Goal: Information Seeking & Learning: Learn about a topic

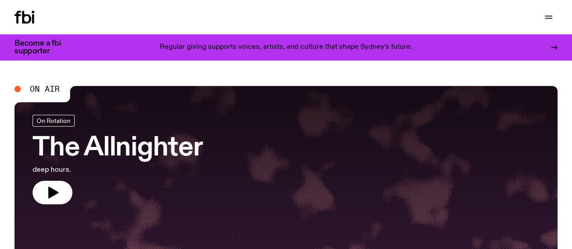
click at [93, 143] on h3 "The Allnighter" at bounding box center [118, 148] width 170 height 25
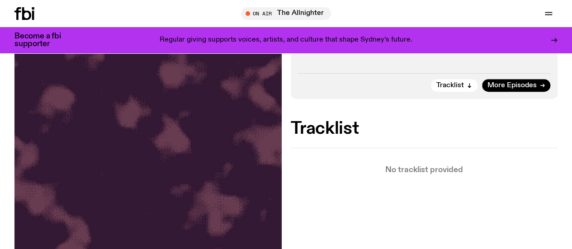
scroll to position [162, 0]
click at [506, 91] on div "Tracklist More Episodes" at bounding box center [424, 83] width 253 height 19
click at [498, 92] on link "More Episodes" at bounding box center [516, 86] width 68 height 13
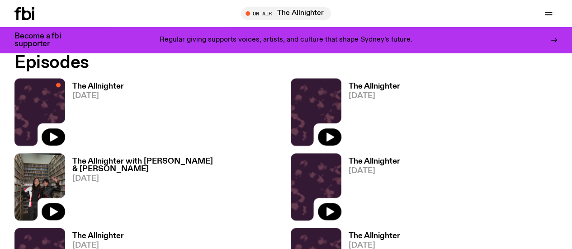
scroll to position [443, 0]
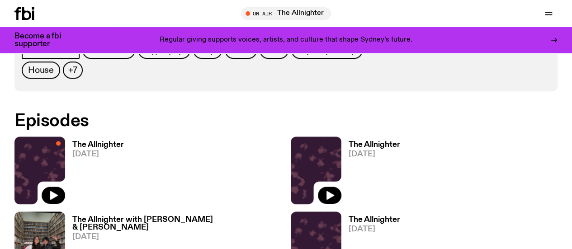
click at [93, 216] on h3 "The Allnighter with [PERSON_NAME] & [PERSON_NAME]" at bounding box center [176, 223] width 209 height 15
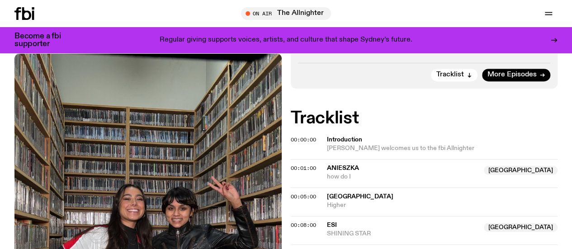
scroll to position [262, 0]
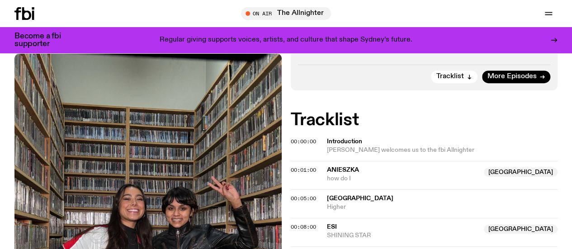
click at [354, 147] on span "[PERSON_NAME] welcomes us to the fbi Allnighter" at bounding box center [400, 150] width 147 height 6
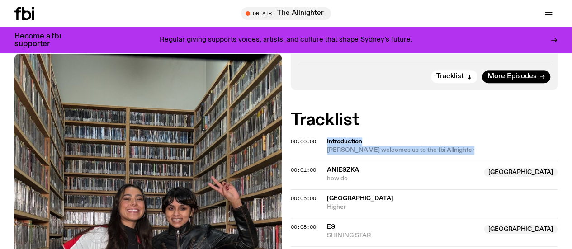
drag, startPoint x: 354, startPoint y: 120, endPoint x: 343, endPoint y: 113, distance: 12.8
click at [343, 137] on div "Introduction [PERSON_NAME] welcomes us to the fbi Allnighter" at bounding box center [439, 145] width 225 height 17
click at [343, 137] on span "Introduction" at bounding box center [439, 141] width 225 height 9
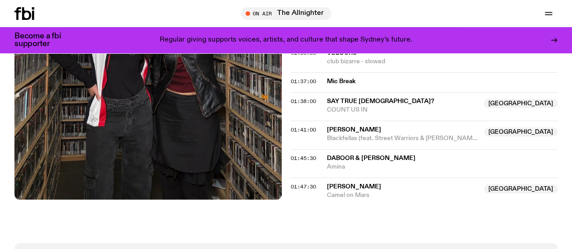
scroll to position [1154, 0]
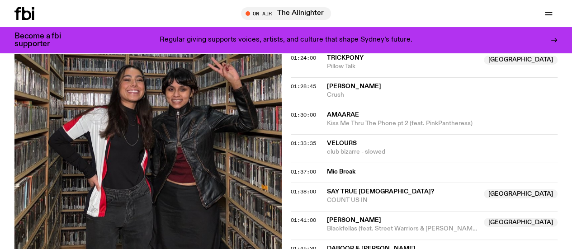
click at [376, 134] on div "01:30:00 Amaarae Kiss Me Thru The Phone pt 2 (feat. PinkPantheress)" at bounding box center [424, 148] width 267 height 28
drag, startPoint x: 376, startPoint y: 112, endPoint x: 372, endPoint y: 105, distance: 7.5
click at [372, 134] on div "01:30:00 Amaarae Kiss Me Thru The Phone pt 2 (feat. PinkPantheress)" at bounding box center [424, 148] width 267 height 28
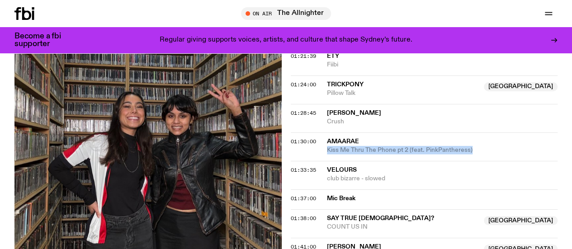
scroll to position [1188, 0]
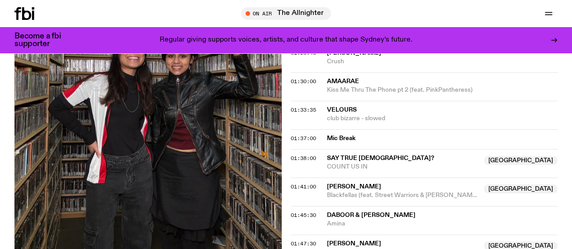
click at [349, 134] on span "Mic Break" at bounding box center [439, 138] width 225 height 9
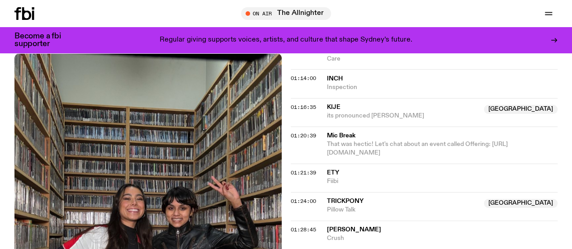
scroll to position [1010, 0]
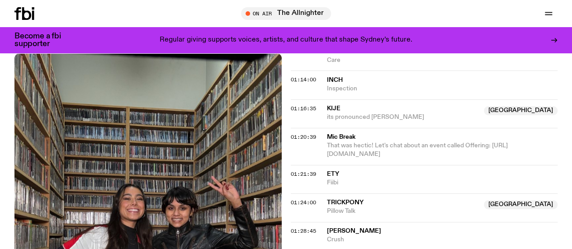
click at [349, 133] on span "Mic Break" at bounding box center [439, 137] width 225 height 9
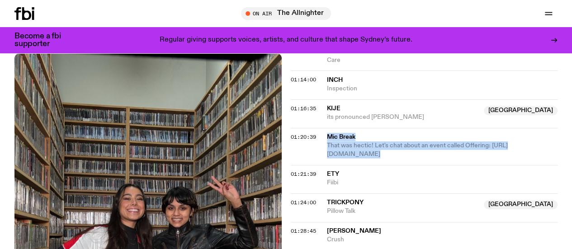
drag, startPoint x: 349, startPoint y: 120, endPoint x: 359, endPoint y: 130, distance: 14.1
click at [359, 133] on div "Mic Break That was hectic! Let's chat about an event called Offering: [URL][DOM…" at bounding box center [439, 146] width 225 height 26
click at [359, 142] on span "That was hectic! Let's chat about an event called Offering: [URL][DOMAIN_NAME]" at bounding box center [417, 149] width 181 height 15
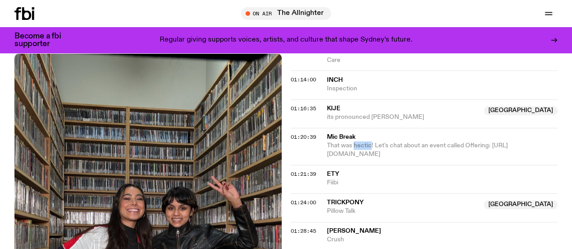
click at [359, 142] on span "That was hectic! Let's chat about an event called Offering: [URL][DOMAIN_NAME]" at bounding box center [417, 149] width 181 height 15
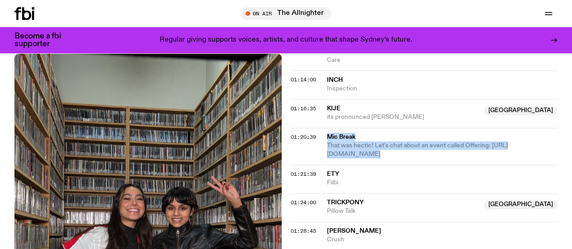
drag, startPoint x: 359, startPoint y: 130, endPoint x: 340, endPoint y: 117, distance: 22.7
click at [340, 133] on div "Mic Break That was hectic! Let's chat about an event called Offering: [URL][DOM…" at bounding box center [439, 146] width 225 height 26
click at [340, 133] on span "Mic Break" at bounding box center [439, 137] width 225 height 9
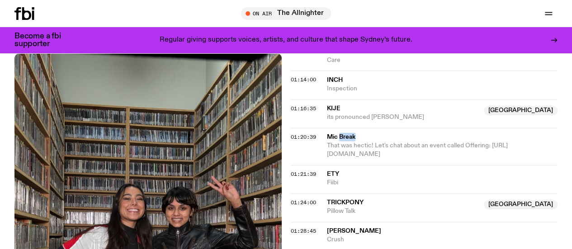
click at [340, 133] on span "Mic Break" at bounding box center [439, 137] width 225 height 9
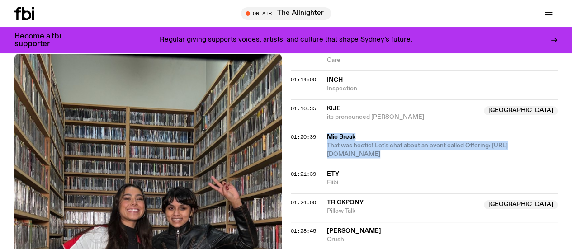
drag, startPoint x: 340, startPoint y: 117, endPoint x: 351, endPoint y: 133, distance: 19.2
click at [351, 133] on div "Mic Break That was hectic! Let's chat about an event called Offering: [URL][DOM…" at bounding box center [439, 146] width 225 height 26
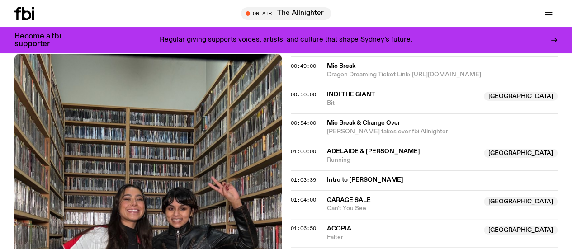
scroll to position [794, 0]
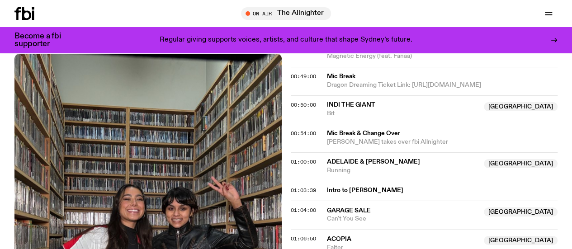
click at [357, 186] on span "Intro to [PERSON_NAME]" at bounding box center [439, 190] width 225 height 9
drag, startPoint x: 357, startPoint y: 173, endPoint x: 380, endPoint y: 175, distance: 23.6
click at [380, 186] on span "Intro to [PERSON_NAME]" at bounding box center [439, 190] width 225 height 9
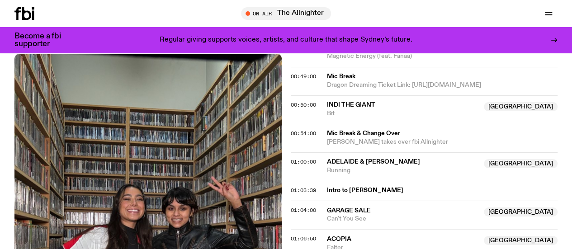
click at [352, 129] on span "Mic Break & Change Over" at bounding box center [439, 133] width 225 height 9
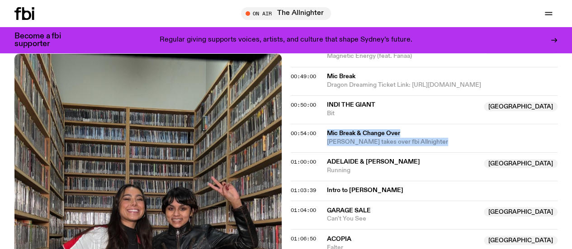
drag, startPoint x: 352, startPoint y: 119, endPoint x: 358, endPoint y: 125, distance: 8.6
click at [358, 129] on div "Mic Break & Change Over [PERSON_NAME] takes over fbi Allnighter" at bounding box center [439, 137] width 225 height 17
click at [358, 138] on span "[PERSON_NAME] takes over fbi Allnighter" at bounding box center [387, 141] width 121 height 6
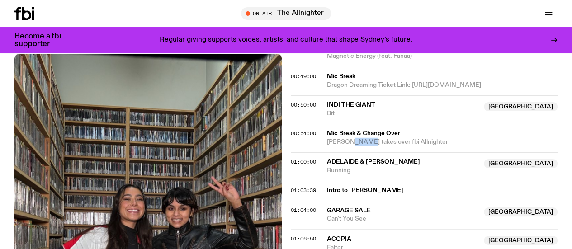
click at [358, 138] on span "[PERSON_NAME] takes over fbi Allnighter" at bounding box center [387, 141] width 121 height 6
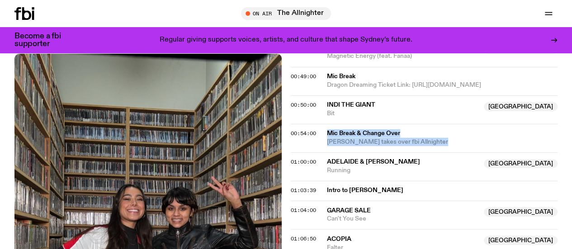
drag, startPoint x: 358, startPoint y: 125, endPoint x: 346, endPoint y: 117, distance: 15.0
click at [346, 129] on div "Mic Break & Change Over [PERSON_NAME] takes over fbi Allnighter" at bounding box center [439, 137] width 225 height 17
click at [346, 129] on span "Mic Break & Change Over" at bounding box center [439, 133] width 225 height 9
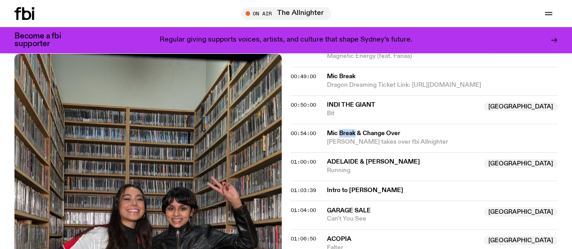
click at [346, 129] on span "Mic Break & Change Over" at bounding box center [439, 133] width 225 height 9
drag, startPoint x: 346, startPoint y: 117, endPoint x: 352, endPoint y: 123, distance: 9.3
click at [352, 129] on div "Mic Break & Change Over [PERSON_NAME] takes over fbi Allnighter" at bounding box center [439, 137] width 225 height 17
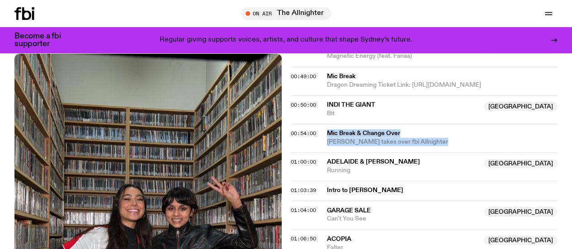
click at [352, 138] on span "[PERSON_NAME] takes over fbi Allnighter" at bounding box center [387, 141] width 121 height 6
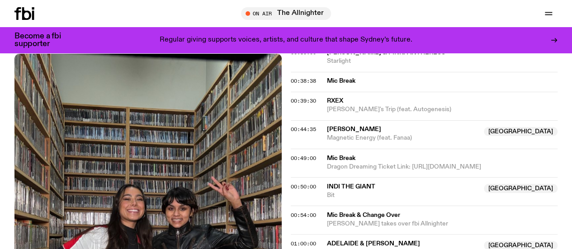
scroll to position [705, 0]
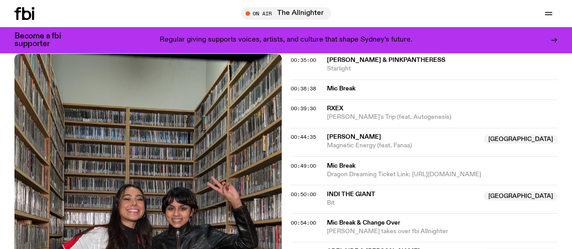
click at [366, 161] on span "Mic Break" at bounding box center [439, 165] width 225 height 9
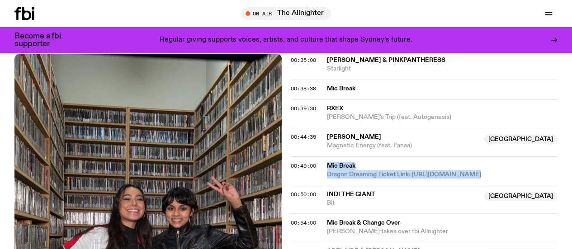
drag, startPoint x: 366, startPoint y: 149, endPoint x: 372, endPoint y: 161, distance: 14.1
click at [372, 161] on div "Mic Break Dragon Dreaming Ticket Link: [URL][DOMAIN_NAME]" at bounding box center [439, 169] width 225 height 17
click at [372, 171] on span "Dragon Dreaming Ticket Link: [URL][DOMAIN_NAME]" at bounding box center [404, 174] width 154 height 6
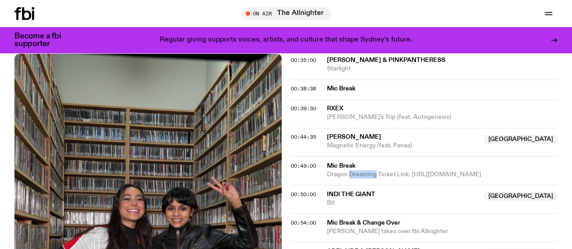
click at [372, 171] on span "Dragon Dreaming Ticket Link: [URL][DOMAIN_NAME]" at bounding box center [404, 174] width 154 height 6
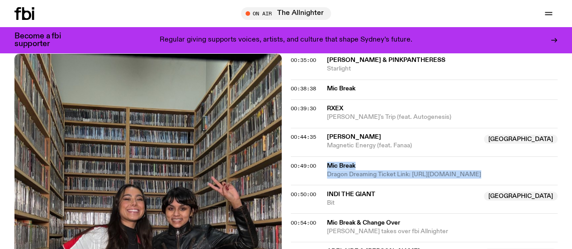
drag, startPoint x: 372, startPoint y: 161, endPoint x: 351, endPoint y: 150, distance: 24.2
click at [351, 161] on div "Mic Break Dragon Dreaming Ticket Link: [URL][DOMAIN_NAME]" at bounding box center [439, 169] width 225 height 17
click at [351, 161] on span "Mic Break" at bounding box center [439, 165] width 225 height 9
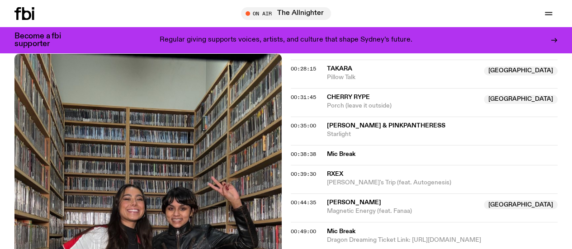
scroll to position [638, 0]
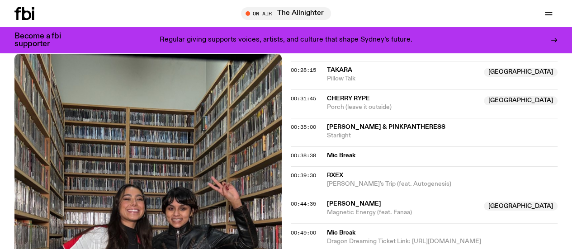
click at [333, 151] on span "Mic Break" at bounding box center [439, 155] width 225 height 9
drag, startPoint x: 333, startPoint y: 137, endPoint x: 368, endPoint y: 147, distance: 37.1
click at [368, 166] on div "00:38:38 Mic Break" at bounding box center [424, 180] width 267 height 28
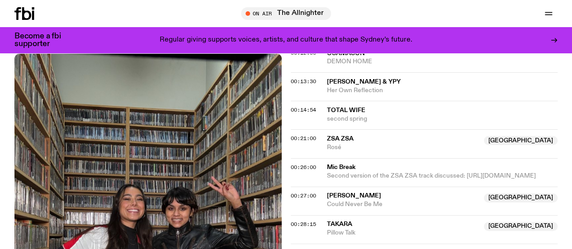
scroll to position [472, 0]
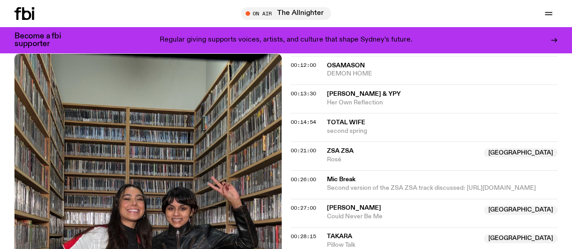
click at [368, 175] on span "Mic Break" at bounding box center [439, 179] width 225 height 9
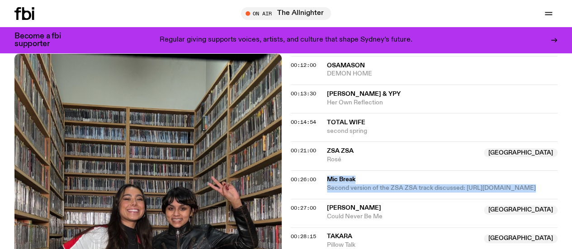
drag, startPoint x: 368, startPoint y: 147, endPoint x: 379, endPoint y: 170, distance: 25.3
click at [379, 175] on div "Mic Break Second version of the ZSA ZSA track discussed: [URL][DOMAIN_NAME]" at bounding box center [439, 183] width 225 height 17
click at [379, 184] on span "Second version of the ZSA ZSA track discussed: [URL][DOMAIN_NAME]" at bounding box center [439, 188] width 225 height 9
drag, startPoint x: 379, startPoint y: 170, endPoint x: 342, endPoint y: 143, distance: 45.9
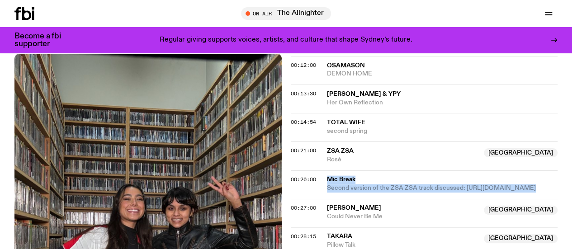
click at [342, 199] on div "00:26:00 Mic Break Second version of the ZSA ZSA track discussed: [URL][DOMAIN_…" at bounding box center [424, 213] width 267 height 28
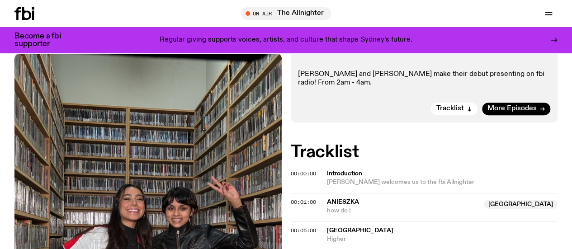
scroll to position [188, 0]
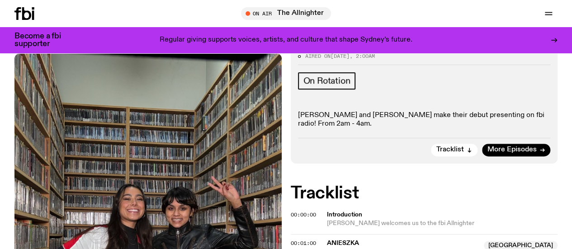
click at [18, 17] on icon at bounding box center [17, 13] width 6 height 13
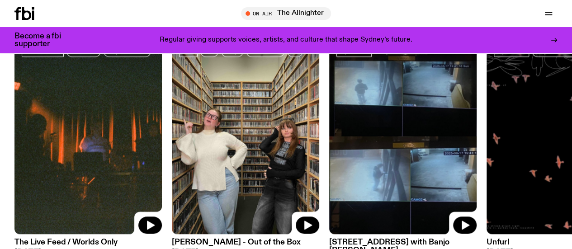
scroll to position [394, 0]
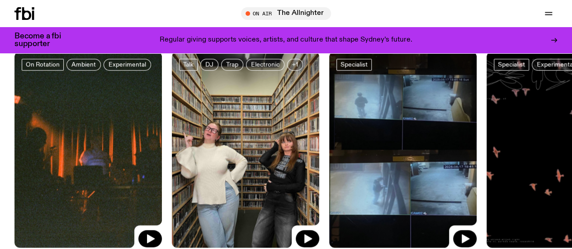
click at [0, 0] on link "Explore" at bounding box center [0, 0] width 0 height 0
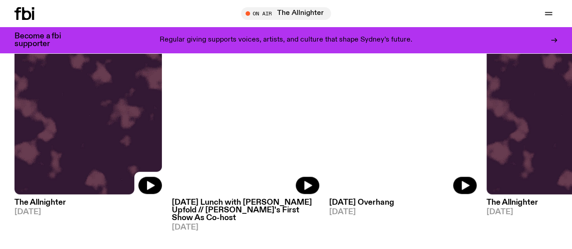
scroll to position [427, 0]
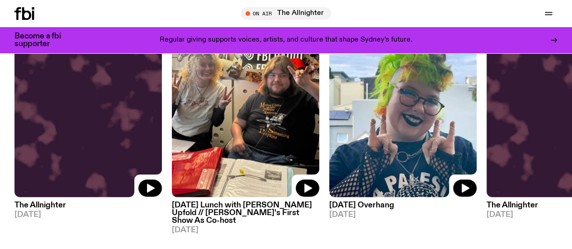
click at [274, 120] on img at bounding box center [245, 98] width 147 height 197
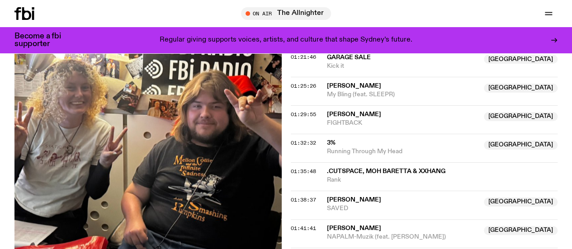
scroll to position [947, 0]
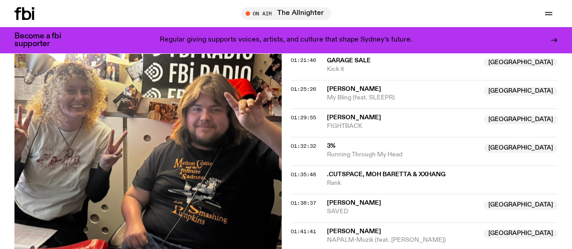
click at [25, 21] on div "Schedule Explore Read Volunteer Newsletter On Air The Allnighter Tune in live O…" at bounding box center [286, 13] width 572 height 27
click at [27, 15] on icon at bounding box center [24, 13] width 20 height 13
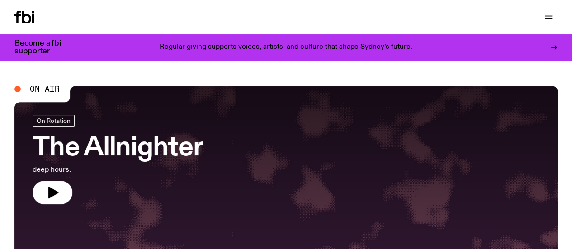
click at [0, 0] on link "Explore" at bounding box center [0, 0] width 0 height 0
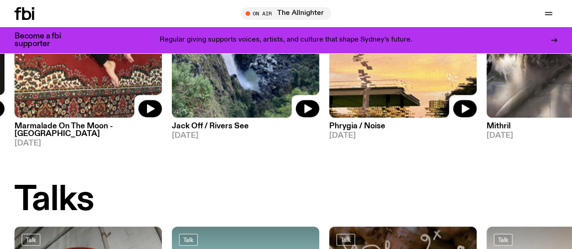
scroll to position [743, 0]
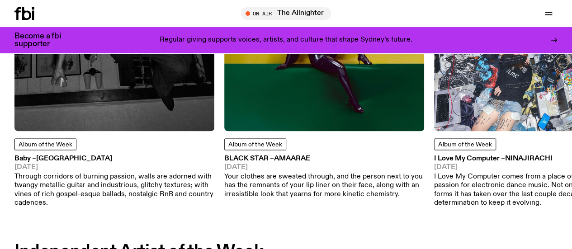
scroll to position [529, 0]
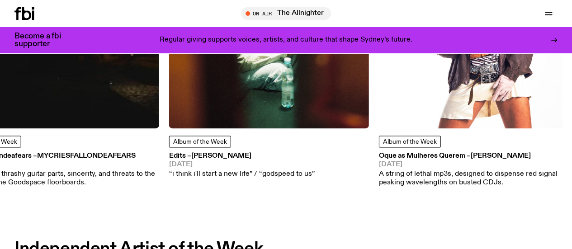
click at [140, 85] on img at bounding box center [59, 29] width 200 height 200
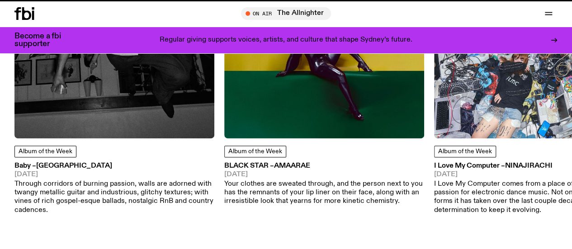
scroll to position [521, 0]
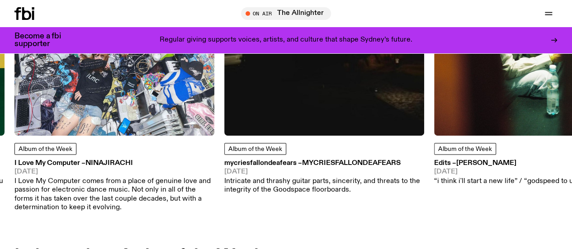
click at [363, 101] on img at bounding box center [324, 36] width 200 height 200
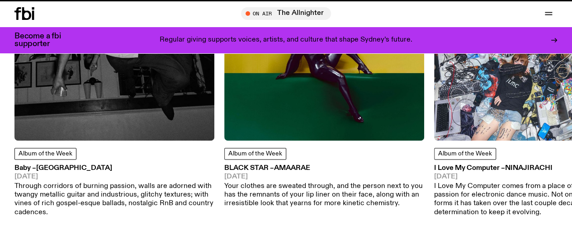
scroll to position [514, 0]
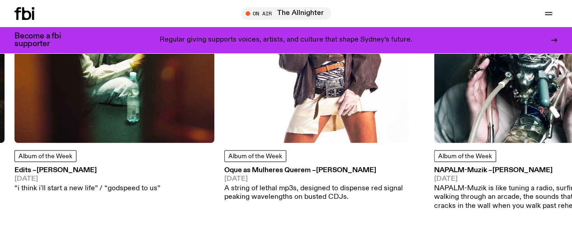
click at [89, 101] on img at bounding box center [114, 43] width 200 height 200
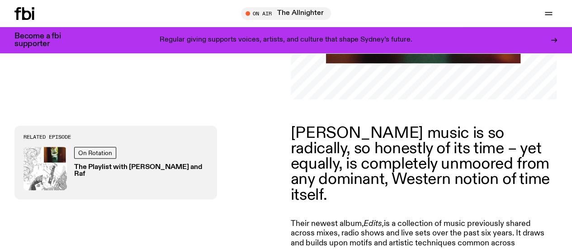
scroll to position [254, 0]
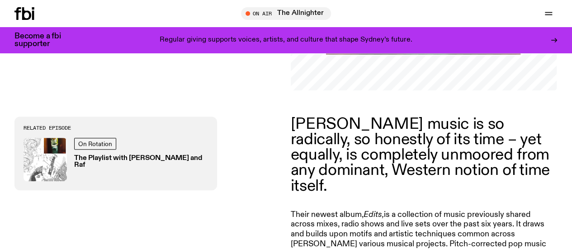
click at [377, 143] on p "Chuquimamani-Condori’s music is so radically, so honestly of its time – yet equ…" at bounding box center [421, 155] width 260 height 77
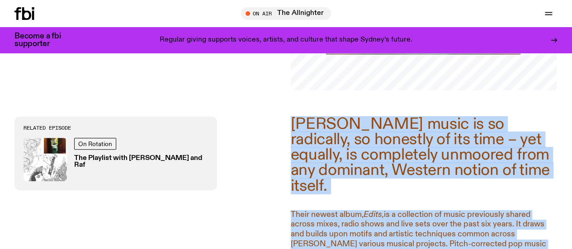
drag, startPoint x: 377, startPoint y: 143, endPoint x: 406, endPoint y: 204, distance: 67.1
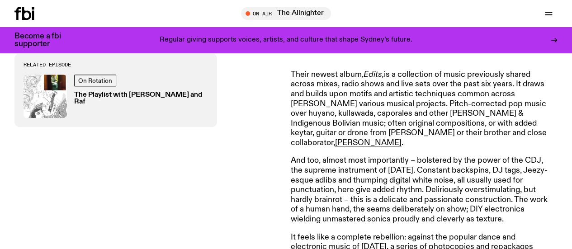
scroll to position [407, 0]
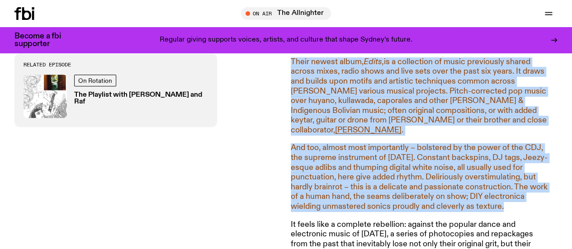
drag, startPoint x: 406, startPoint y: 204, endPoint x: 307, endPoint y: 97, distance: 145.2
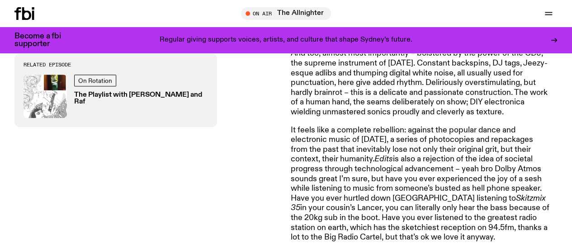
scroll to position [520, 0]
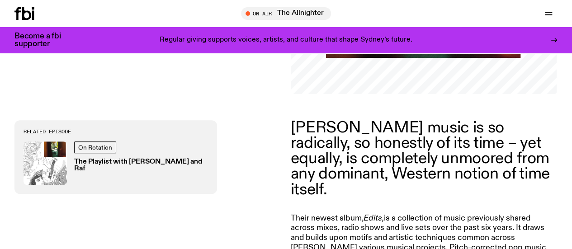
scroll to position [251, 0]
drag, startPoint x: 413, startPoint y: 187, endPoint x: 282, endPoint y: 110, distance: 150.9
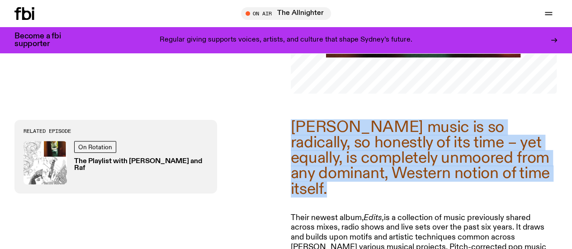
click at [291, 120] on p "Chuquimamani-Condori’s music is so radically, so honestly of its time – yet equ…" at bounding box center [421, 158] width 260 height 77
drag, startPoint x: 291, startPoint y: 119, endPoint x: 393, endPoint y: 196, distance: 127.7
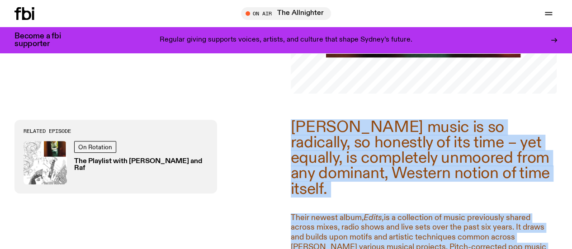
drag, startPoint x: 393, startPoint y: 196, endPoint x: 395, endPoint y: 185, distance: 11.0
click at [395, 185] on p "Chuquimamani-Condori’s music is so radically, so honestly of its time – yet equ…" at bounding box center [421, 158] width 260 height 77
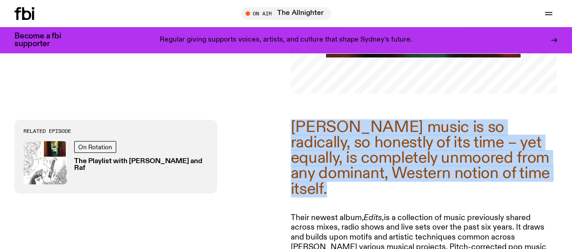
click at [395, 185] on p "Chuquimamani-Condori’s music is so radically, so honestly of its time – yet equ…" at bounding box center [421, 158] width 260 height 77
click at [418, 188] on p "Chuquimamani-Condori’s music is so radically, so honestly of its time – yet equ…" at bounding box center [421, 158] width 260 height 77
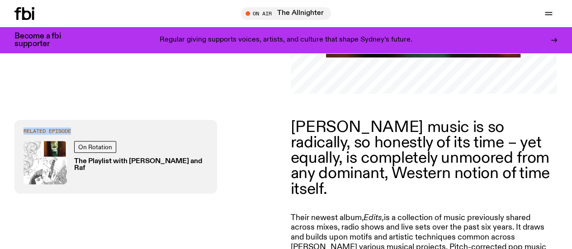
click at [337, 139] on p "Chuquimamani-Condori’s music is so radically, so honestly of its time – yet equ…" at bounding box center [421, 158] width 260 height 77
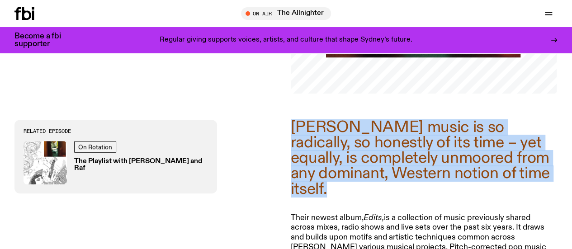
click at [337, 139] on p "Chuquimamani-Condori’s music is so radically, so honestly of its time – yet equ…" at bounding box center [421, 158] width 260 height 77
click at [442, 179] on p "Chuquimamani-Condori’s music is so radically, so honestly of its time – yet equ…" at bounding box center [421, 158] width 260 height 77
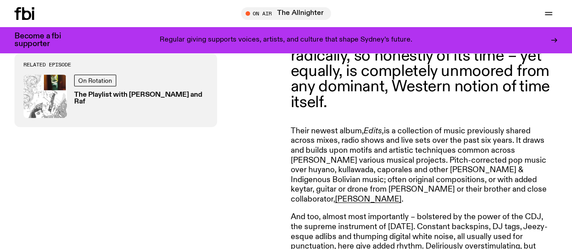
scroll to position [338, 0]
drag, startPoint x: 477, startPoint y: 193, endPoint x: 389, endPoint y: 111, distance: 120.5
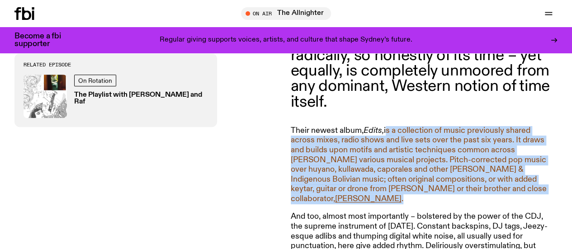
drag, startPoint x: 389, startPoint y: 111, endPoint x: 468, endPoint y: 198, distance: 118.4
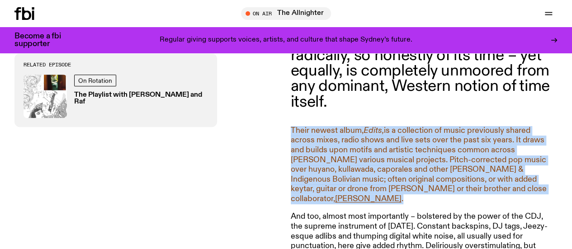
drag, startPoint x: 468, startPoint y: 198, endPoint x: 496, endPoint y: 197, distance: 28.1
drag, startPoint x: 496, startPoint y: 197, endPoint x: 285, endPoint y: 121, distance: 224.5
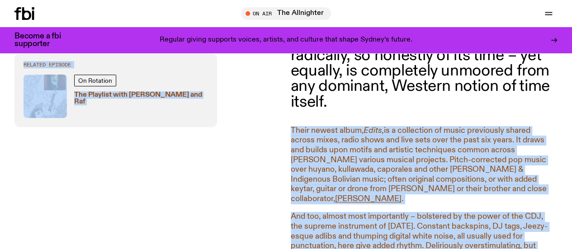
drag, startPoint x: 285, startPoint y: 121, endPoint x: 295, endPoint y: 123, distance: 11.1
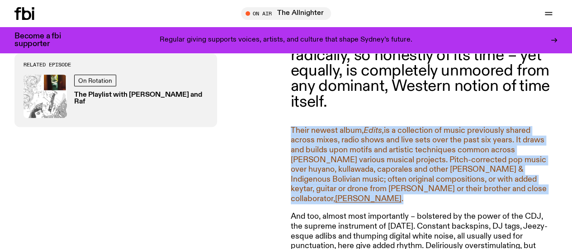
drag, startPoint x: 295, startPoint y: 123, endPoint x: 303, endPoint y: 128, distance: 8.5
drag, startPoint x: 303, startPoint y: 128, endPoint x: 484, endPoint y: 197, distance: 194.2
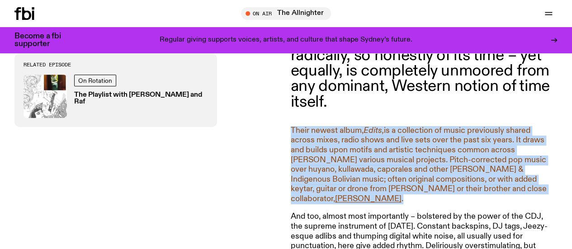
drag, startPoint x: 484, startPoint y: 197, endPoint x: 508, endPoint y: 199, distance: 23.7
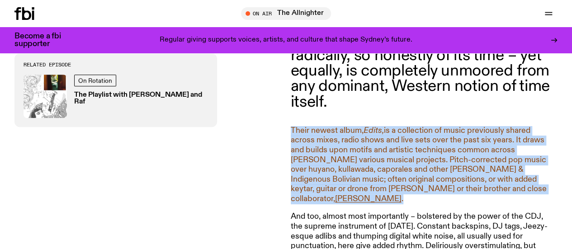
drag, startPoint x: 528, startPoint y: 196, endPoint x: 295, endPoint y: 125, distance: 242.8
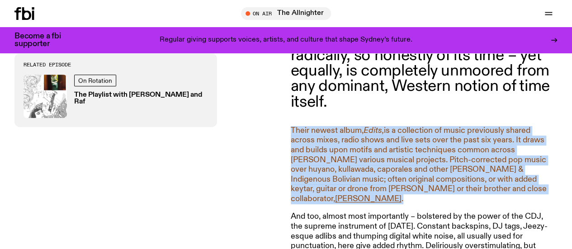
drag, startPoint x: 295, startPoint y: 125, endPoint x: 469, endPoint y: 199, distance: 188.3
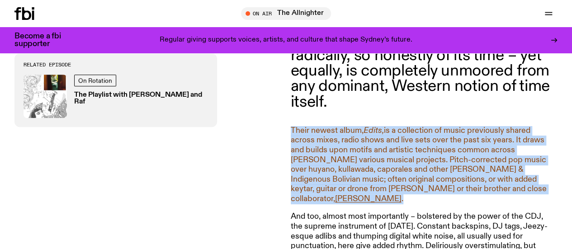
drag, startPoint x: 469, startPoint y: 199, endPoint x: 490, endPoint y: 197, distance: 21.4
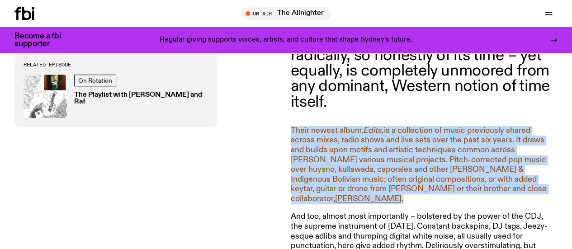
drag, startPoint x: 510, startPoint y: 199, endPoint x: 462, endPoint y: 195, distance: 48.5
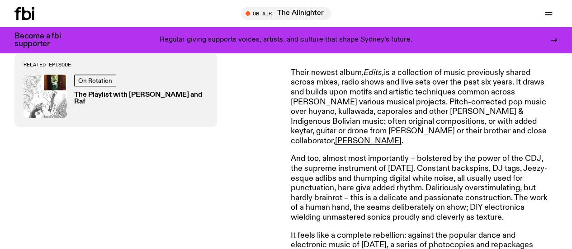
scroll to position [409, 0]
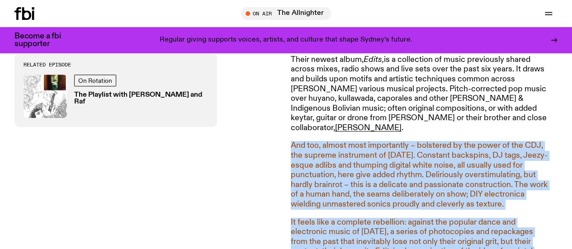
drag, startPoint x: 462, startPoint y: 195, endPoint x: 527, endPoint y: 214, distance: 67.8
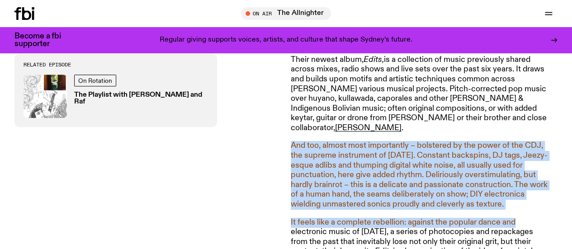
drag, startPoint x: 536, startPoint y: 209, endPoint x: 500, endPoint y: 125, distance: 91.5
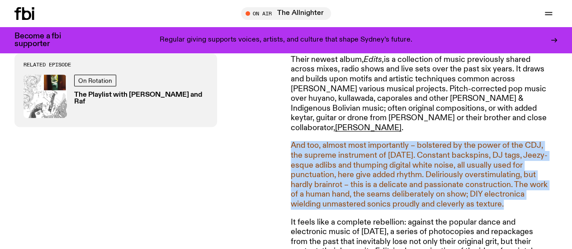
drag, startPoint x: 500, startPoint y: 125, endPoint x: 515, endPoint y: 205, distance: 80.9
drag, startPoint x: 515, startPoint y: 205, endPoint x: 496, endPoint y: 119, distance: 87.8
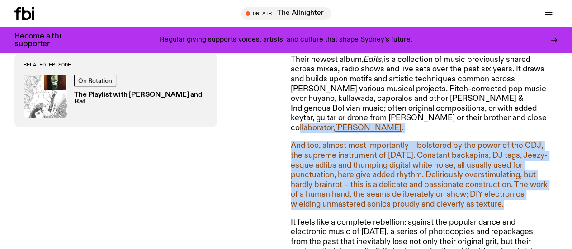
drag, startPoint x: 496, startPoint y: 119, endPoint x: 520, endPoint y: 205, distance: 89.0
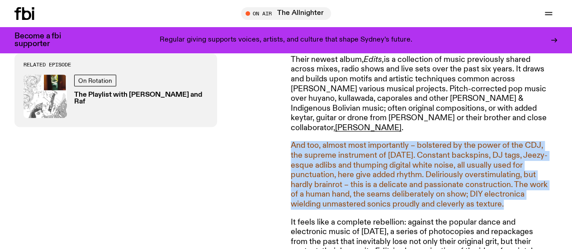
drag, startPoint x: 520, startPoint y: 205, endPoint x: 530, endPoint y: 206, distance: 10.1
drag, startPoint x: 530, startPoint y: 206, endPoint x: 492, endPoint y: 127, distance: 88.1
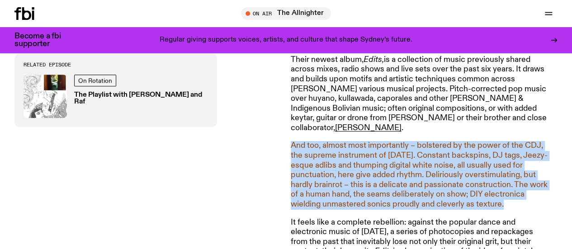
drag, startPoint x: 492, startPoint y: 127, endPoint x: 510, endPoint y: 204, distance: 79.0
drag, startPoint x: 510, startPoint y: 204, endPoint x: 482, endPoint y: 120, distance: 88.7
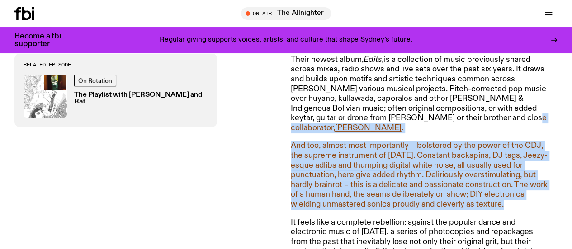
drag, startPoint x: 482, startPoint y: 120, endPoint x: 513, endPoint y: 204, distance: 90.2
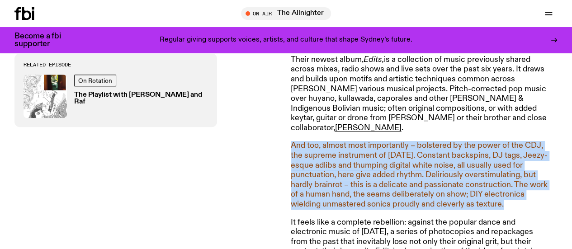
drag, startPoint x: 513, startPoint y: 204, endPoint x: 482, endPoint y: 123, distance: 87.3
drag, startPoint x: 482, startPoint y: 123, endPoint x: 523, endPoint y: 208, distance: 94.6
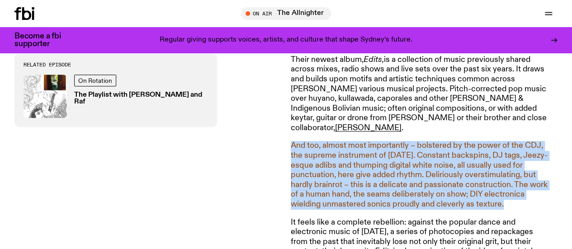
drag, startPoint x: 530, startPoint y: 205, endPoint x: 494, endPoint y: 130, distance: 83.5
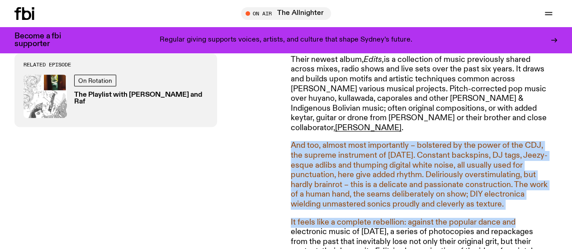
drag
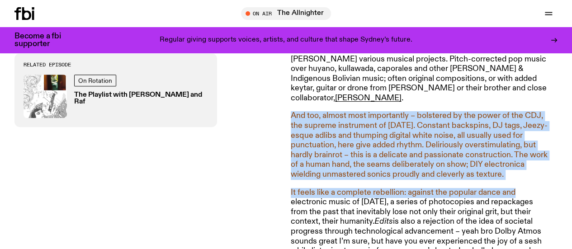
scroll to position [440, 0]
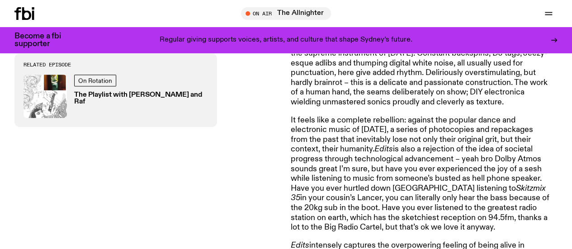
scroll to position [513, 0]
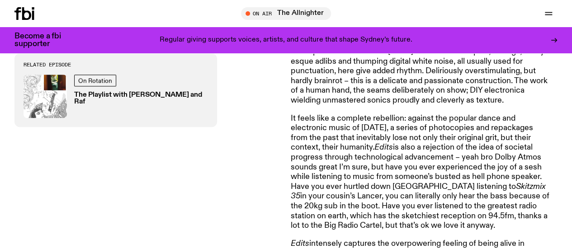
click at [471, 228] on p "It feels like a complete rebellion: against the popular dance and electronic mu…" at bounding box center [421, 172] width 260 height 117
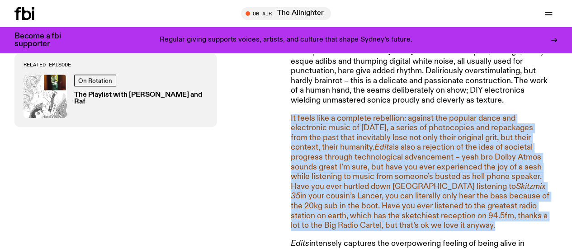
drag, startPoint x: 471, startPoint y: 228, endPoint x: 495, endPoint y: 223, distance: 25.0
click at [495, 223] on p "It feels like a complete rebellion: against the popular dance and electronic mu…" at bounding box center [421, 172] width 260 height 117
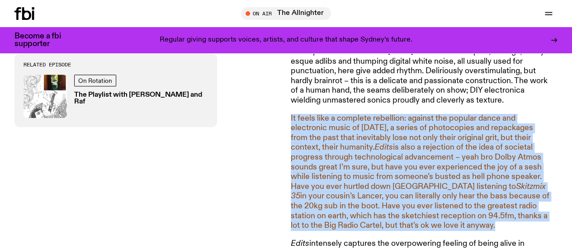
click at [510, 223] on p "It feels like a complete rebellion: against the popular dance and electronic mu…" at bounding box center [421, 172] width 260 height 117
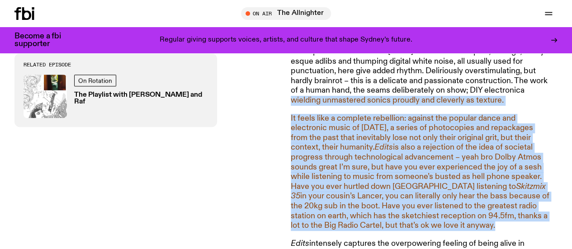
drag, startPoint x: 510, startPoint y: 223, endPoint x: 293, endPoint y: 100, distance: 249.5
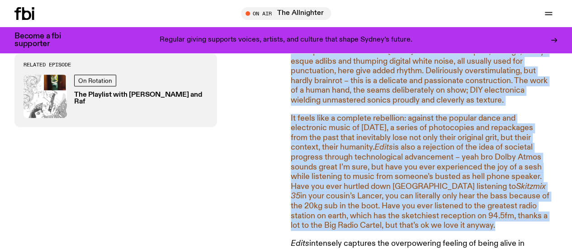
drag, startPoint x: 293, startPoint y: 100, endPoint x: 314, endPoint y: 148, distance: 52.6
click at [314, 148] on p "It feels like a complete rebellion: against the popular dance and electronic mu…" at bounding box center [421, 172] width 260 height 117
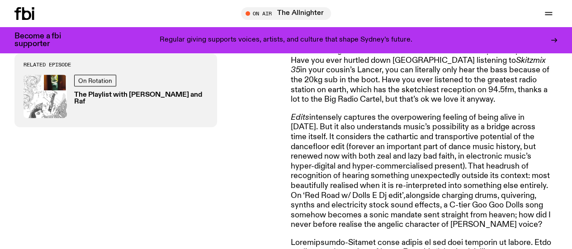
scroll to position [644, 0]
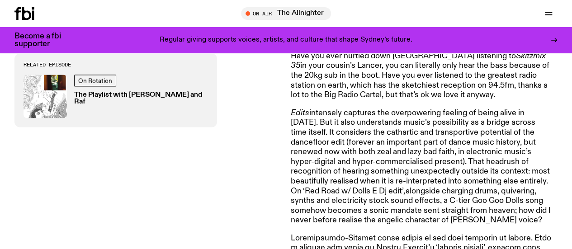
click at [314, 148] on p "Edits intensely captures the overpowering feeling of being alive in 2025. But i…" at bounding box center [421, 166] width 260 height 117
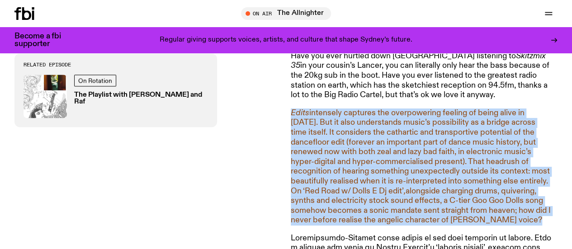
drag, startPoint x: 314, startPoint y: 148, endPoint x: 290, endPoint y: 119, distance: 37.6
click at [290, 119] on div "Chuquimamani-Condori’s music is so radically, so honestly of its time – yet equ…" at bounding box center [286, 151] width 572 height 899
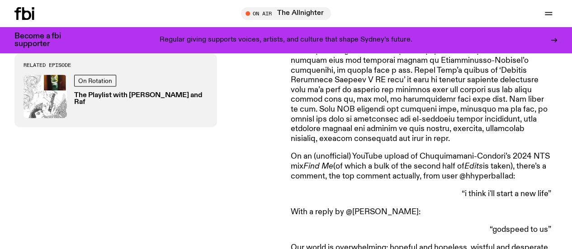
scroll to position [895, 0]
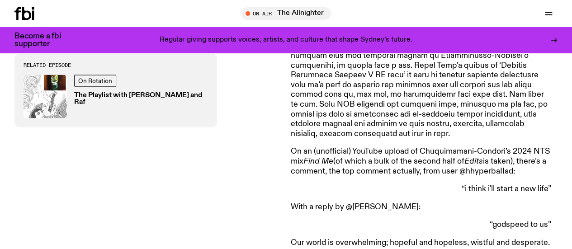
click at [368, 159] on p "On an (unofficial) YouTube upload of Chuquimamani-Condori’s 2024 NTS mix Find M…" at bounding box center [421, 161] width 260 height 29
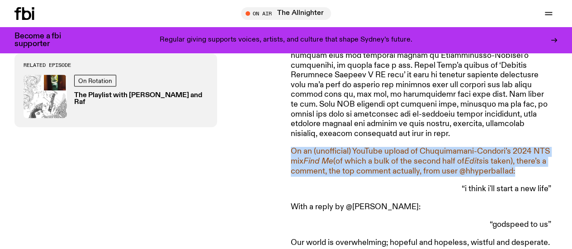
drag, startPoint x: 368, startPoint y: 159, endPoint x: 302, endPoint y: 145, distance: 68.0
click at [302, 147] on p "On an (unofficial) YouTube upload of Chuquimamani-Condori’s 2024 NTS mix Find M…" at bounding box center [421, 161] width 260 height 29
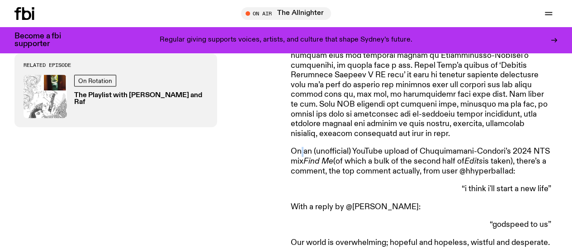
click at [302, 147] on p "On an (unofficial) YouTube upload of Chuquimamani-Condori’s 2024 NTS mix Find M…" at bounding box center [421, 161] width 260 height 29
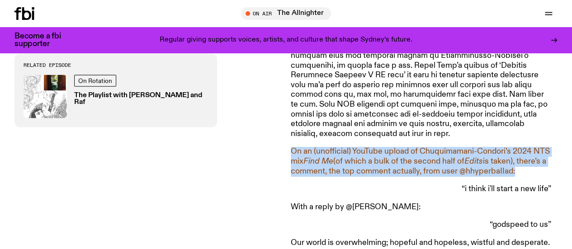
click at [302, 147] on p "On an (unofficial) YouTube upload of Chuquimamani-Condori’s 2024 NTS mix Find M…" at bounding box center [421, 161] width 260 height 29
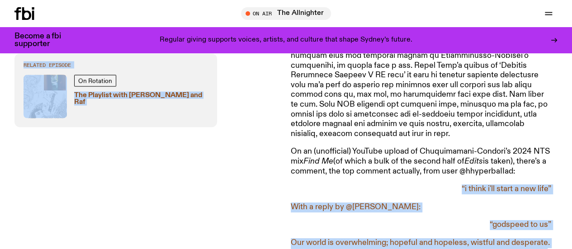
drag, startPoint x: 284, startPoint y: 137, endPoint x: 519, endPoint y: 158, distance: 235.8
click at [519, 158] on p "On an (unofficial) YouTube upload of Chuquimamani-Condori’s 2024 NTS mix Find M…" at bounding box center [421, 161] width 260 height 29
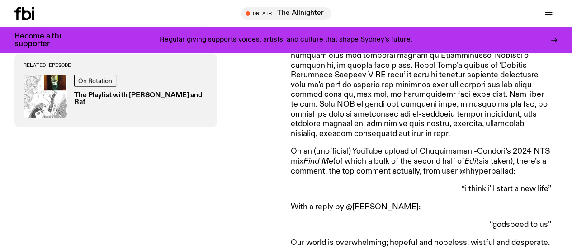
click at [519, 158] on p "On an (unofficial) YouTube upload of Chuquimamani-Condori’s 2024 NTS mix Find M…" at bounding box center [421, 161] width 260 height 29
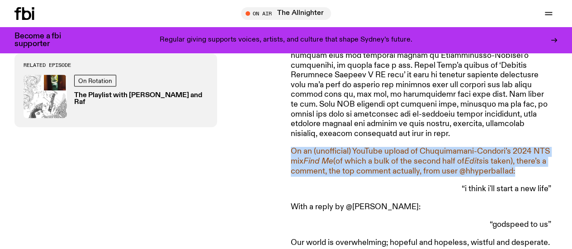
click at [519, 158] on p "On an (unofficial) YouTube upload of Chuquimamani-Condori’s 2024 NTS mix Find M…" at bounding box center [421, 161] width 260 height 29
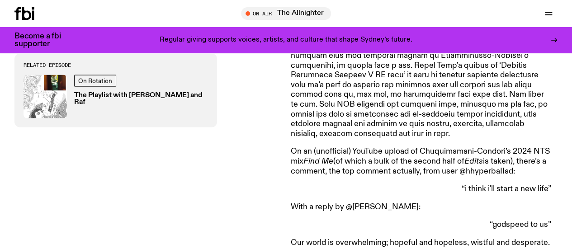
click at [486, 220] on p "“godspeed to us”" at bounding box center [421, 225] width 260 height 10
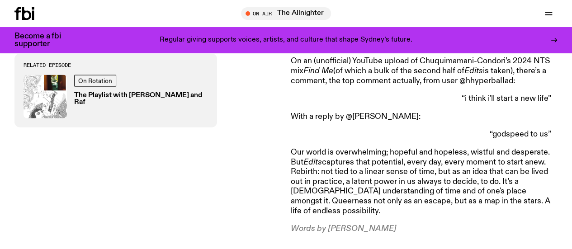
scroll to position [996, 0]
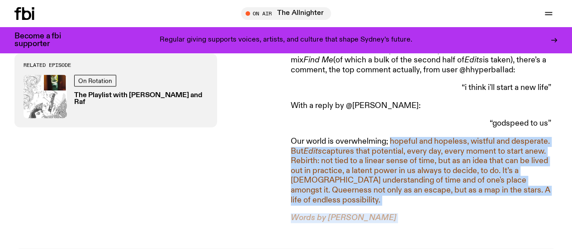
drag, startPoint x: 486, startPoint y: 216, endPoint x: 411, endPoint y: 131, distance: 113.3
click at [411, 137] on p "Our world is overwhelming; hopeful and hopeless, wistful and desperate. But Edi…" at bounding box center [421, 171] width 260 height 68
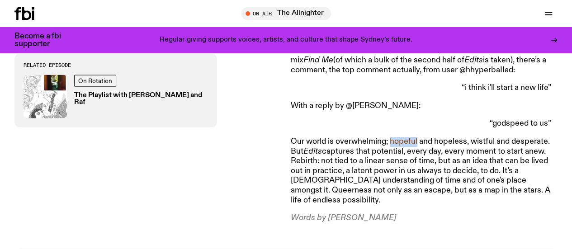
click at [411, 137] on p "Our world is overwhelming; hopeful and hopeless, wistful and desperate. But Edi…" at bounding box center [421, 171] width 260 height 68
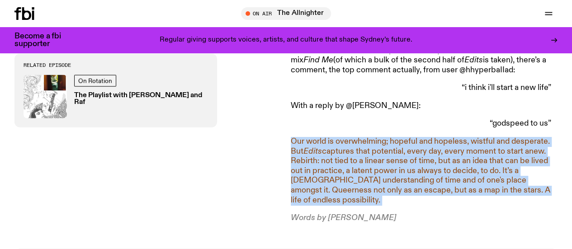
click at [411, 137] on p "Our world is overwhelming; hopeful and hopeless, wistful and desperate. But Edi…" at bounding box center [421, 171] width 260 height 68
click at [323, 137] on p "Our world is overwhelming; hopeful and hopeless, wistful and desperate. But Edi…" at bounding box center [421, 171] width 260 height 68
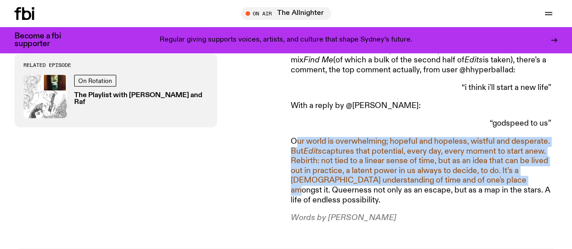
drag, startPoint x: 298, startPoint y: 129, endPoint x: 493, endPoint y: 174, distance: 200.3
click at [493, 174] on p "Our world is overwhelming; hopeful and hopeless, wistful and desperate. But Edi…" at bounding box center [421, 171] width 260 height 68
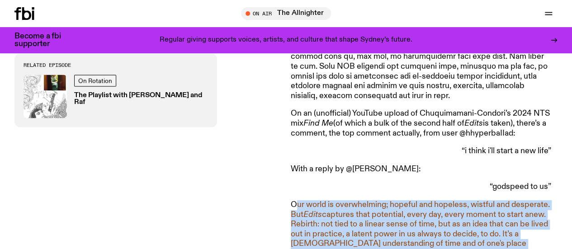
scroll to position [930, 0]
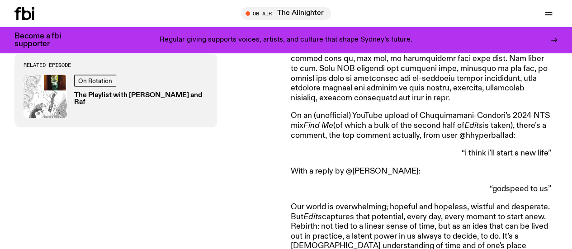
click at [493, 184] on p "“godspeed to us”" at bounding box center [421, 189] width 260 height 10
click at [466, 111] on p "On an (unofficial) YouTube upload of Chuquimamani-Condori’s 2024 NTS mix Find M…" at bounding box center [421, 125] width 260 height 29
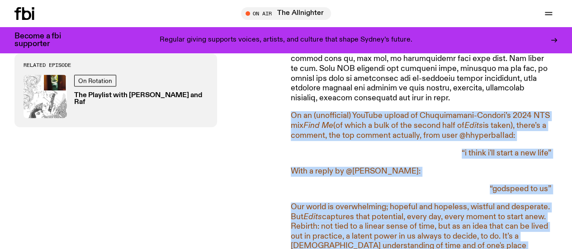
drag, startPoint x: 466, startPoint y: 101, endPoint x: 477, endPoint y: 200, distance: 99.6
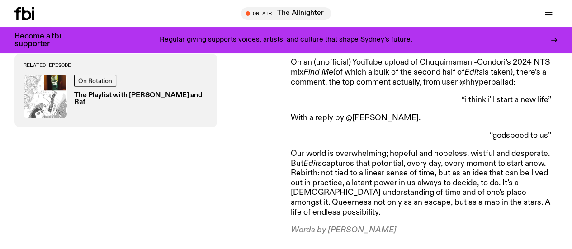
click at [528, 193] on p "Our world is overwhelming; hopeful and hopeless, wistful and desperate. But Edi…" at bounding box center [421, 183] width 260 height 68
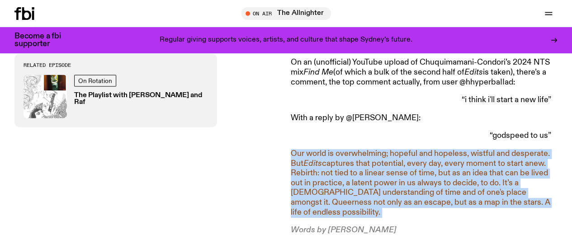
drag, startPoint x: 528, startPoint y: 193, endPoint x: 540, endPoint y: 192, distance: 12.2
click at [540, 192] on p "Our world is overwhelming; hopeful and hopeless, wistful and desperate. But Edi…" at bounding box center [421, 183] width 260 height 68
drag, startPoint x: 540, startPoint y: 192, endPoint x: 292, endPoint y: 139, distance: 253.2
click at [292, 149] on p "Our world is overwhelming; hopeful and hopeless, wistful and desperate. But Edi…" at bounding box center [421, 183] width 260 height 68
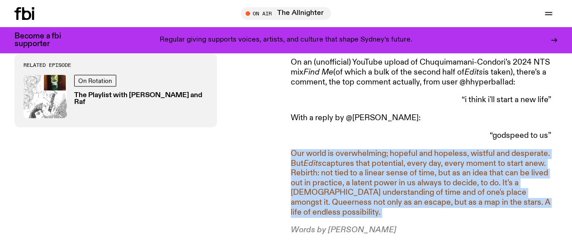
click at [292, 149] on p "Our world is overwhelming; hopeful and hopeless, wistful and desperate. But Edi…" at bounding box center [421, 183] width 260 height 68
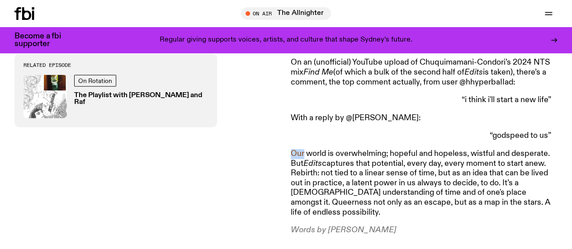
click at [292, 149] on p "Our world is overwhelming; hopeful and hopeless, wistful and desperate. But Edi…" at bounding box center [421, 183] width 260 height 68
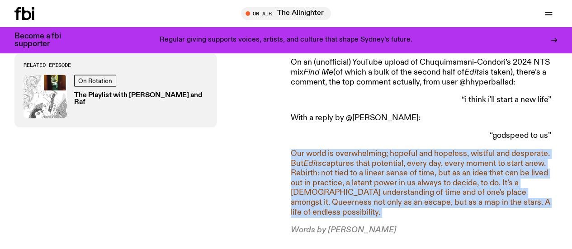
drag, startPoint x: 290, startPoint y: 139, endPoint x: 538, endPoint y: 195, distance: 254.2
click at [538, 195] on p "Our world is overwhelming; hopeful and hopeless, wistful and desperate. But Edi…" at bounding box center [421, 183] width 260 height 68
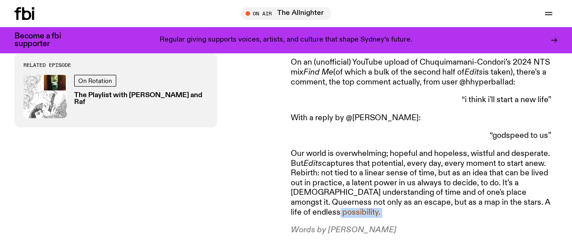
click at [538, 195] on p "Our world is overwhelming; hopeful and hopeless, wistful and desperate. But Edi…" at bounding box center [421, 183] width 260 height 68
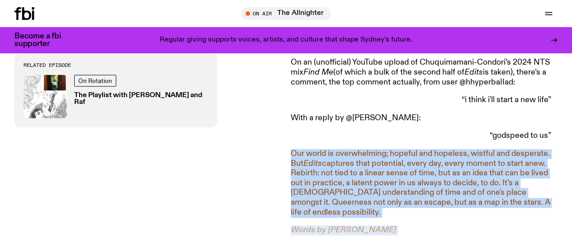
drag, startPoint x: 538, startPoint y: 195, endPoint x: 452, endPoint y: 240, distance: 96.6
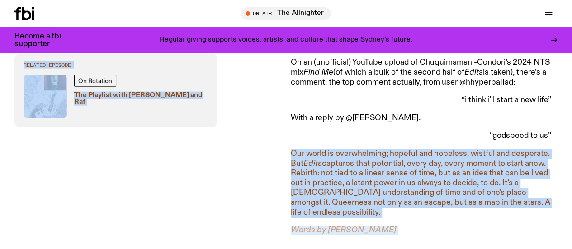
click at [437, 225] on p "Words by Lindsay Riley" at bounding box center [421, 230] width 260 height 10
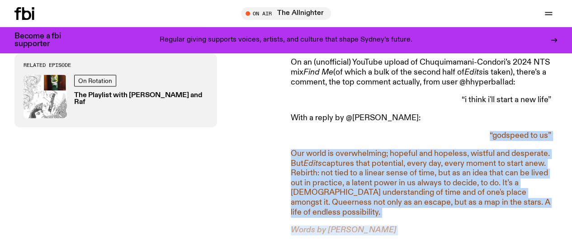
drag, startPoint x: 437, startPoint y: 215, endPoint x: 385, endPoint y: 107, distance: 119.6
click at [385, 113] on p "With a reply by @abrahimonyt:" at bounding box center [421, 118] width 260 height 10
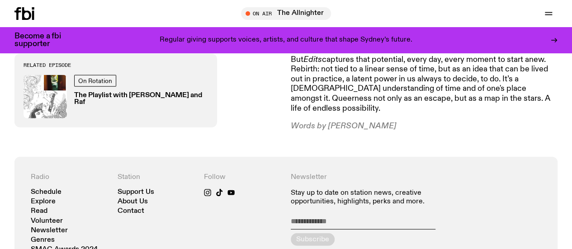
scroll to position [1103, 0]
